Goal: Information Seeking & Learning: Learn about a topic

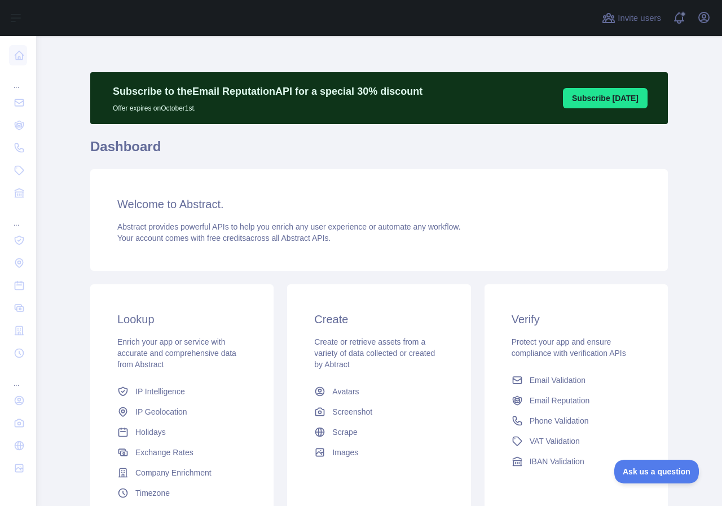
click at [172, 208] on h3 "Welcome to Abstract." at bounding box center [379, 204] width 524 height 16
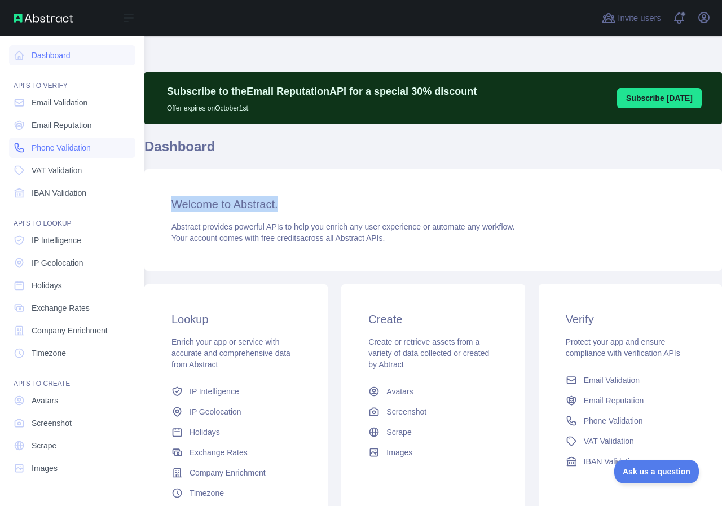
click at [73, 150] on span "Phone Validation" at bounding box center [61, 147] width 59 height 11
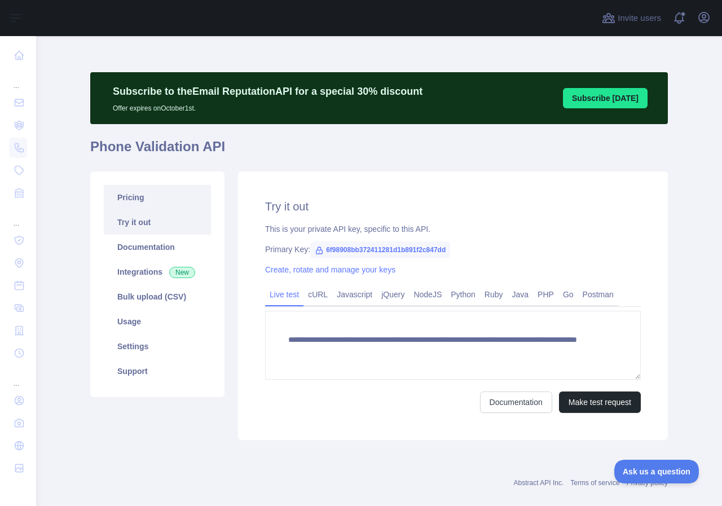
click at [176, 197] on link "Pricing" at bounding box center [157, 197] width 107 height 25
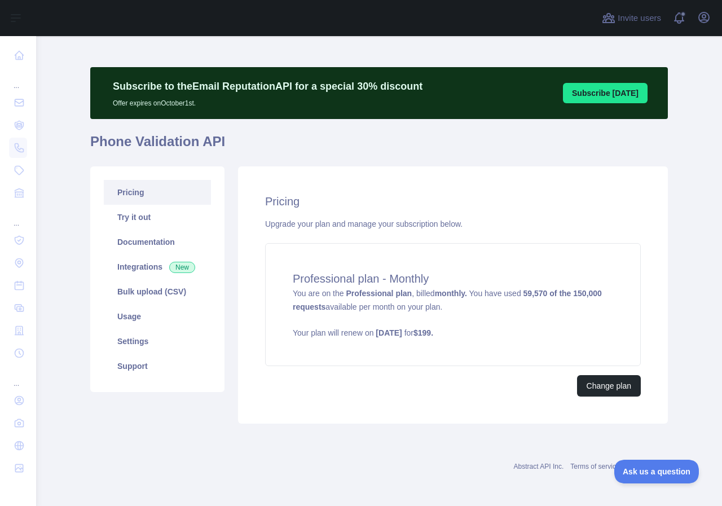
scroll to position [6, 0]
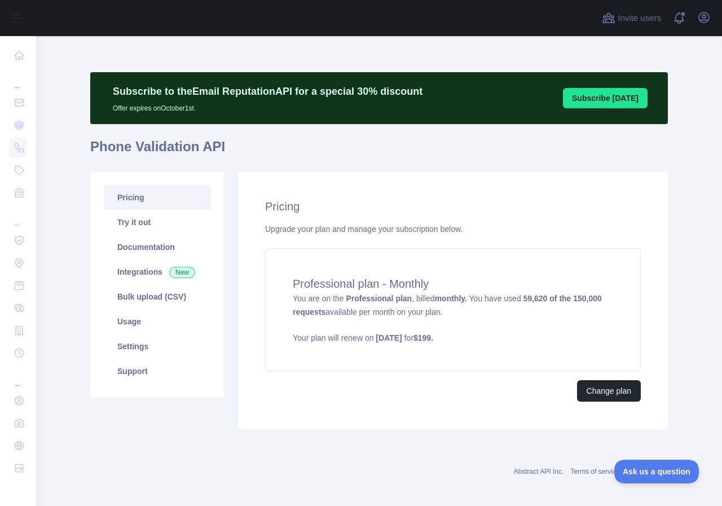
click at [647, 221] on div "Pricing Upgrade your plan and manage your subscription below. Professional plan…" at bounding box center [453, 300] width 430 height 257
